Goal: Task Accomplishment & Management: Use online tool/utility

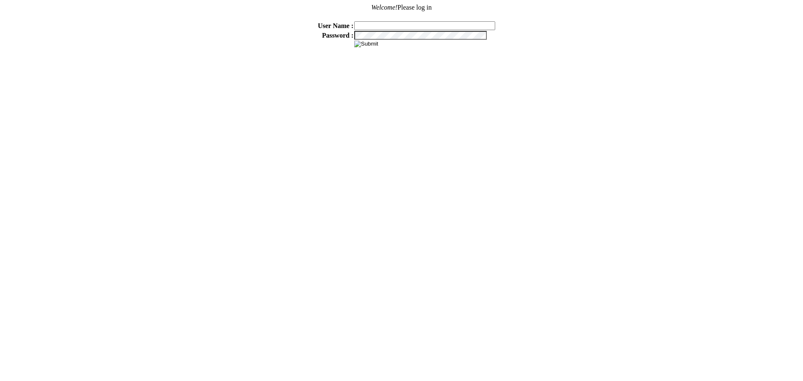
type input "sdakes"
click at [365, 41] on input "image" at bounding box center [366, 44] width 24 height 7
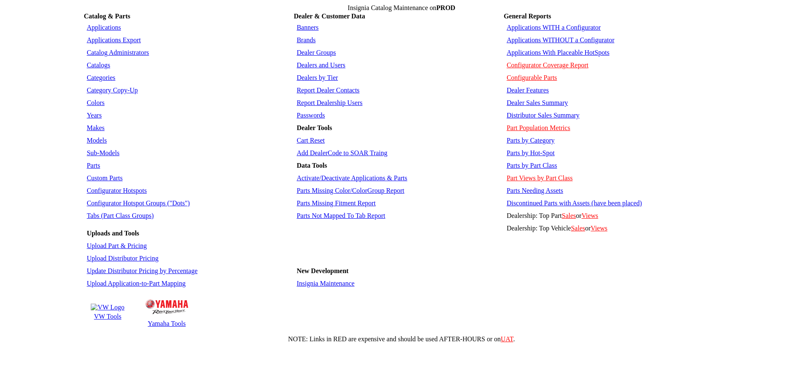
click at [551, 36] on link "Applications WITHOUT a Configurator" at bounding box center [560, 39] width 108 height 7
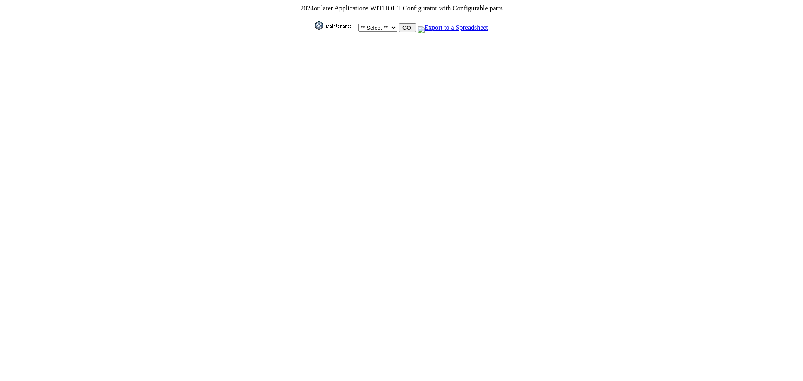
click at [387, 26] on select "** Select ** Acura Alfa Romeo Audi Bentley BMW DoubleTake [PERSON_NAME] Honda H…" at bounding box center [377, 28] width 39 height 8
select select "1"
click at [358, 24] on select "** Select ** Acura Alfa Romeo Audi Bentley BMW DoubleTake [PERSON_NAME] Honda H…" at bounding box center [377, 28] width 39 height 8
click at [407, 27] on input "GO!" at bounding box center [407, 27] width 17 height 9
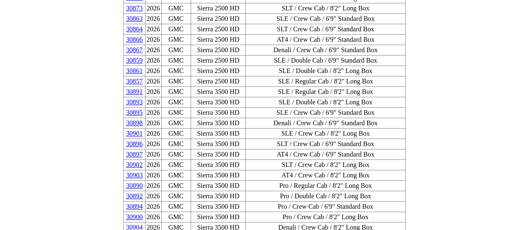
scroll to position [1839, 0]
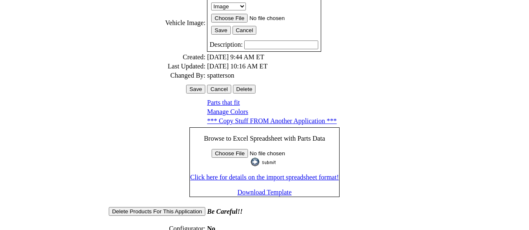
scroll to position [290, 0]
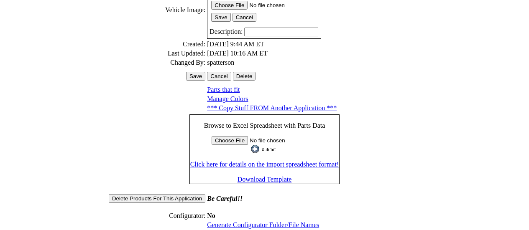
click at [257, 222] on link "Generate Configurator Folder/File Names" at bounding box center [263, 225] width 112 height 7
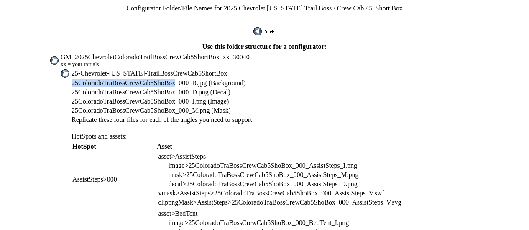
drag, startPoint x: 94, startPoint y: 76, endPoint x: 187, endPoint y: 79, distance: 93.3
click at [187, 79] on span "25ColoradoTraBossCrewCab5ShoBox_000_B.jpg (Background)" at bounding box center [158, 82] width 174 height 7
copy span "25ColoradoTraBossCrewCab5ShoBox"
